Goal: Transaction & Acquisition: Purchase product/service

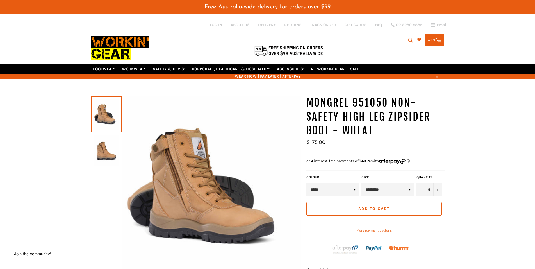
click at [405, 191] on select "**********" at bounding box center [387, 189] width 52 height 13
select select "********"
click at [361, 183] on select "**********" at bounding box center [387, 189] width 52 height 13
click at [408, 38] on icon "submit" at bounding box center [411, 40] width 6 height 6
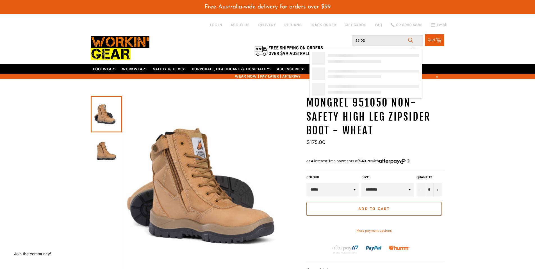
type input "951020"
click at [347, 69] on div "SKU:" at bounding box center [377, 71] width 84 height 5
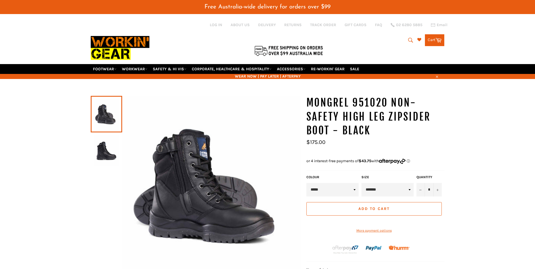
click at [397, 189] on select "**********" at bounding box center [387, 189] width 52 height 13
select select "********"
click at [361, 183] on select "**********" at bounding box center [387, 189] width 52 height 13
click at [48, 133] on div "MONGREL 951020 Non-Safety High Leg Zipsider Boot - Black Sale Regular price *" at bounding box center [267, 237] width 535 height 283
click at [367, 207] on span "Add to Cart" at bounding box center [373, 208] width 31 height 5
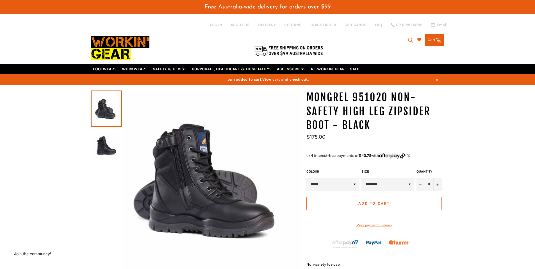
click at [369, 207] on button "Add to Cart" at bounding box center [373, 203] width 135 height 13
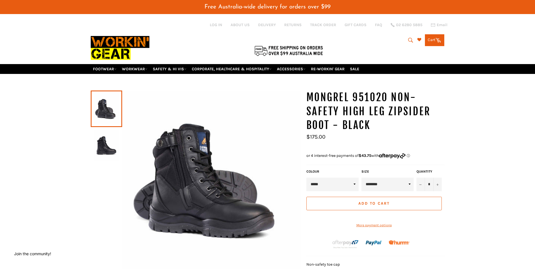
click at [437, 38] on icon at bounding box center [439, 40] width 6 height 4
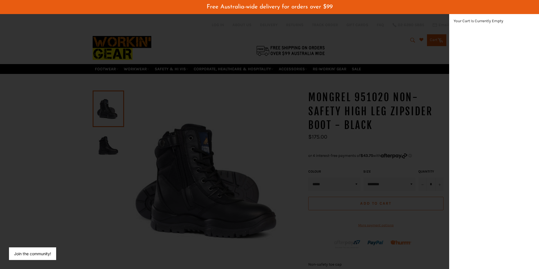
click at [2, 181] on div "modal" at bounding box center [269, 134] width 539 height 269
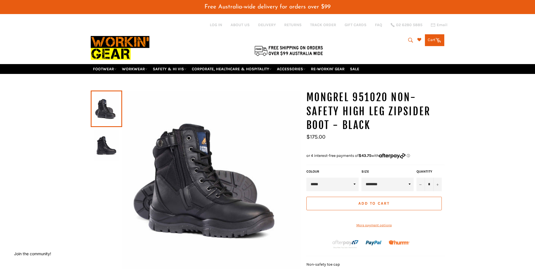
click at [364, 203] on span "Add to Cart" at bounding box center [373, 203] width 31 height 5
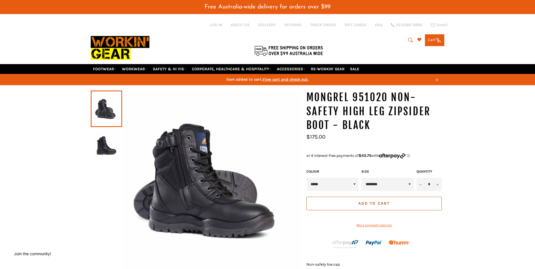
click at [364, 203] on span "Add to Cart" at bounding box center [373, 203] width 31 height 5
click at [302, 79] on span "View cart and check out" at bounding box center [285, 79] width 46 height 5
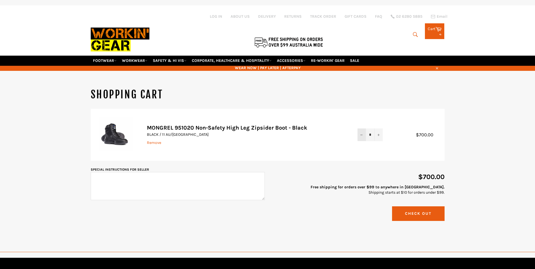
click at [361, 135] on icon "Reduce item quantity by one" at bounding box center [361, 135] width 2 height 2
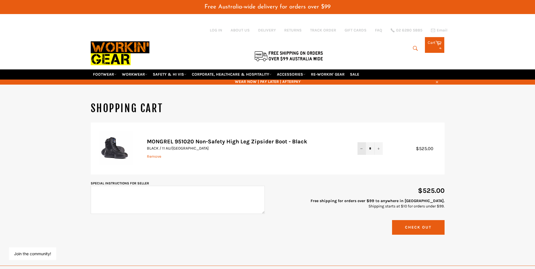
click at [361, 133] on td "Quantity * − +" at bounding box center [370, 148] width 37 height 52
click at [361, 146] on button "−" at bounding box center [362, 148] width 8 height 13
click at [361, 148] on icon "Reduce item quantity by one" at bounding box center [361, 148] width 2 height 2
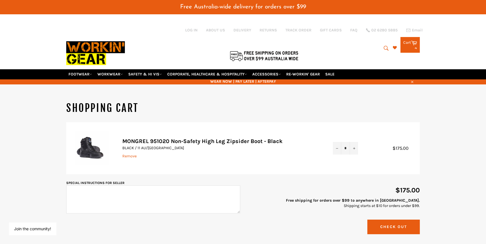
scroll to position [159, 9]
click at [439, 163] on div "Shopping Cart Product Quantity Total MONGREL 951020 Non-Safety High Leg Zipside…" at bounding box center [243, 169] width 486 height 136
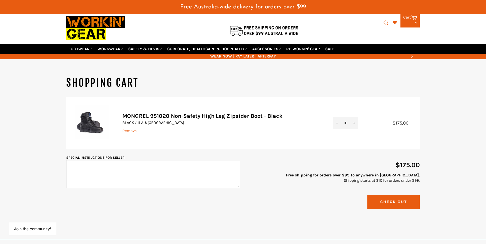
click at [395, 199] on button "Check Out" at bounding box center [394, 202] width 53 height 14
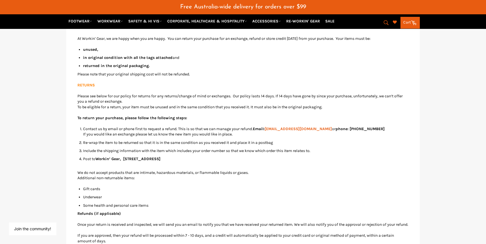
scroll to position [110, 0]
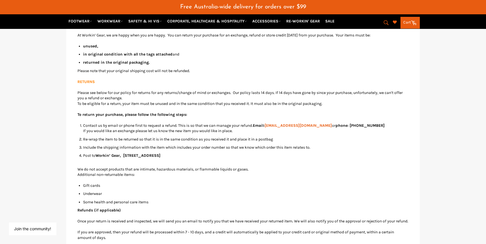
drag, startPoint x: 34, startPoint y: 101, endPoint x: 34, endPoint y: 112, distance: 10.4
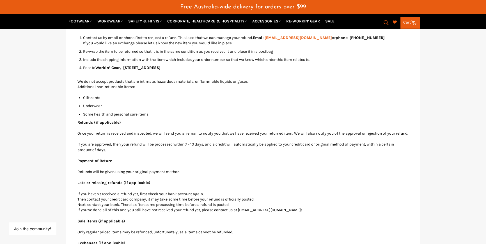
scroll to position [199, 0]
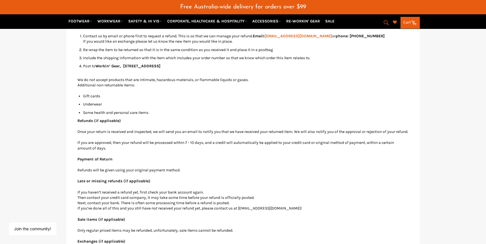
drag, startPoint x: 40, startPoint y: 90, endPoint x: 39, endPoint y: 96, distance: 6.2
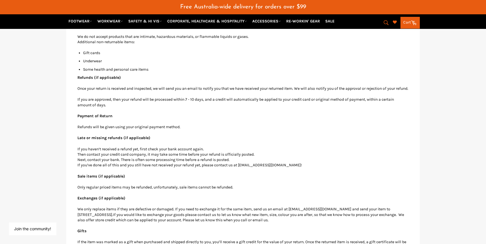
drag, startPoint x: 39, startPoint y: 96, endPoint x: 38, endPoint y: 104, distance: 8.2
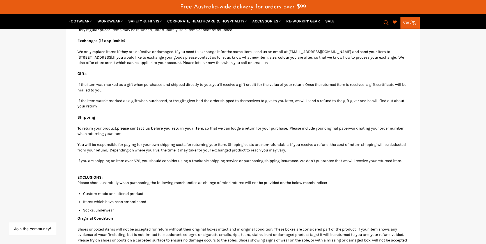
scroll to position [403, 0]
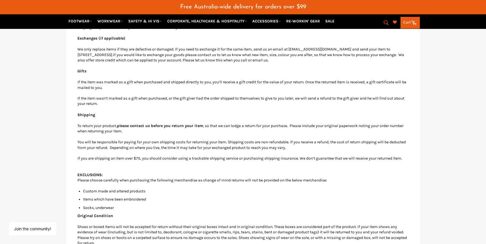
drag, startPoint x: 40, startPoint y: 99, endPoint x: 36, endPoint y: 111, distance: 12.4
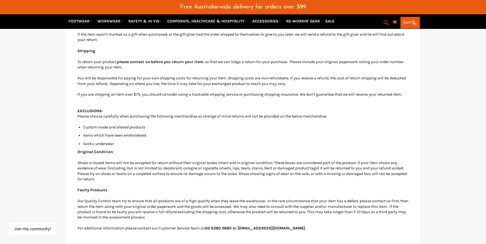
scroll to position [480, 0]
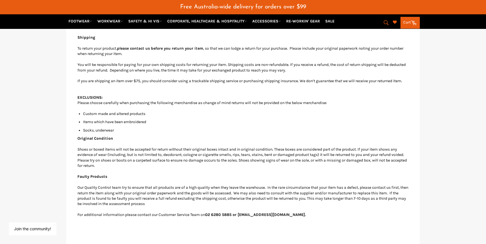
drag, startPoint x: 38, startPoint y: 108, endPoint x: 36, endPoint y: 123, distance: 15.0
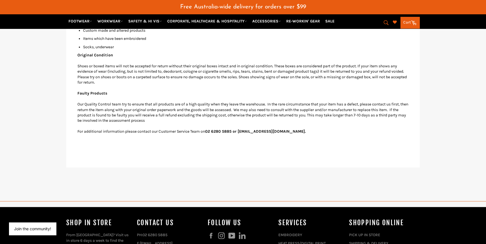
drag, startPoint x: 104, startPoint y: 110, endPoint x: 107, endPoint y: 135, distance: 24.9
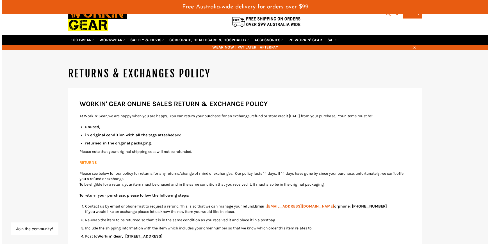
scroll to position [0, 0]
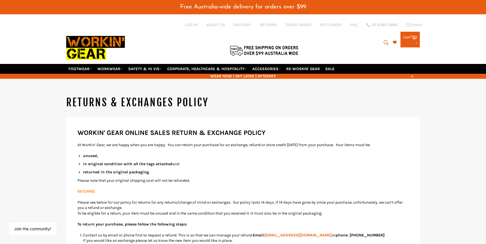
click at [410, 39] on link "Cart Cart 1 items" at bounding box center [410, 40] width 19 height 16
